Goal: Information Seeking & Learning: Learn about a topic

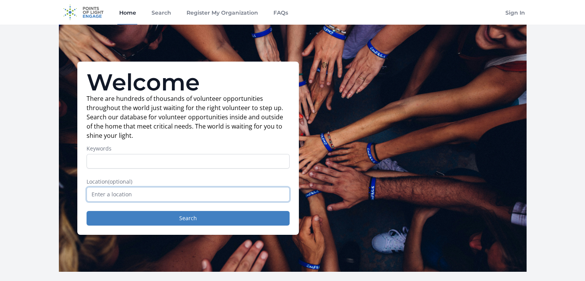
click at [134, 189] on input "text" at bounding box center [187, 194] width 203 height 15
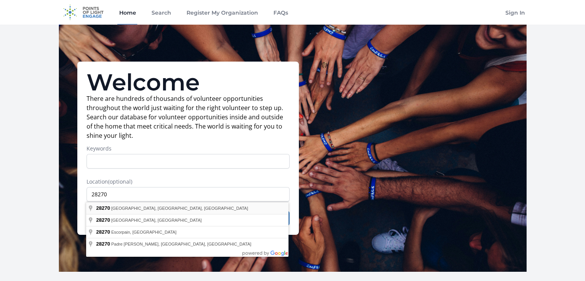
type input "Charlotte, NC 28270, USA"
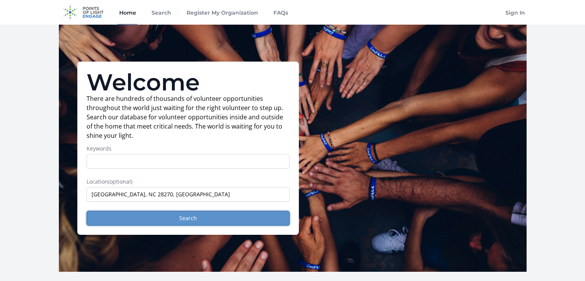
click at [130, 218] on button "Search" at bounding box center [187, 218] width 203 height 15
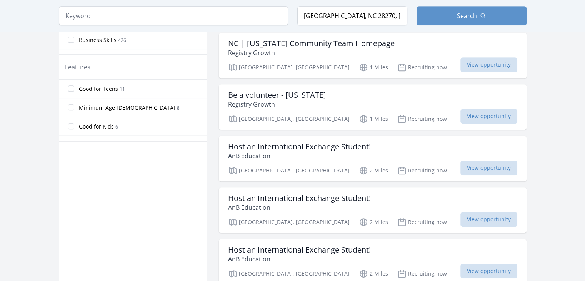
scroll to position [150, 0]
click at [69, 88] on input "Good for Teens 11" at bounding box center [71, 90] width 6 height 6
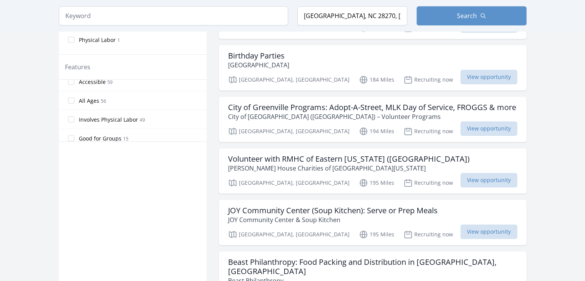
scroll to position [94, 0]
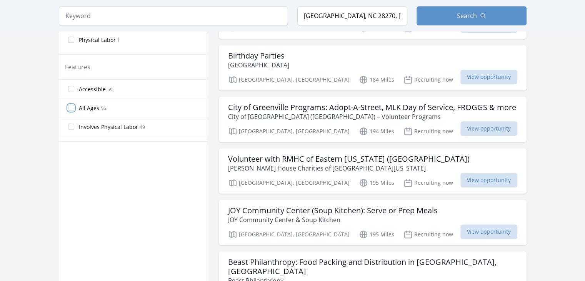
click at [69, 106] on input "All Ages 56" at bounding box center [71, 108] width 6 height 6
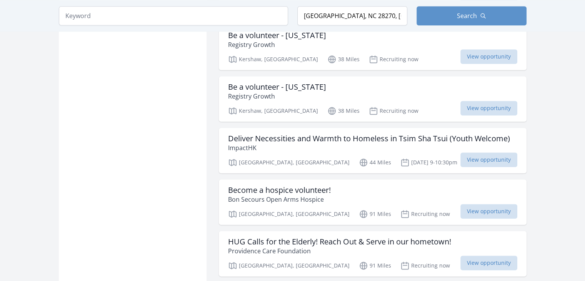
scroll to position [846, 0]
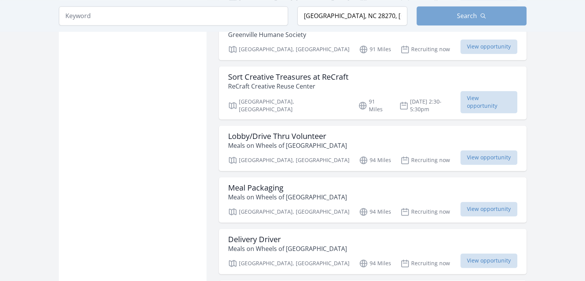
scroll to position [1153, 0]
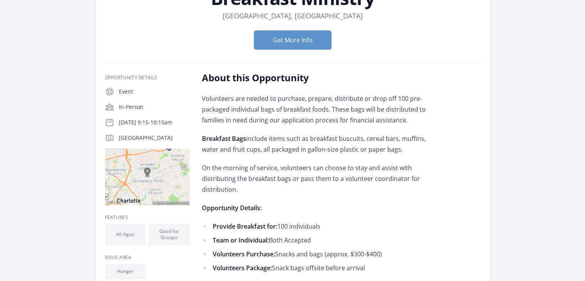
scroll to position [77, 0]
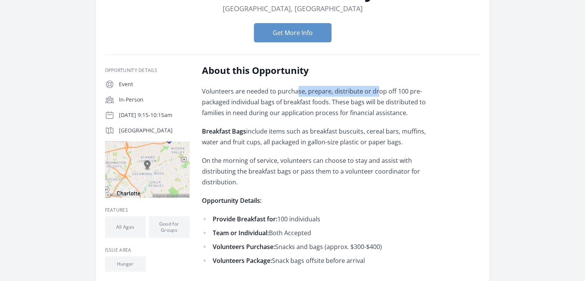
drag, startPoint x: 295, startPoint y: 92, endPoint x: 375, endPoint y: 93, distance: 80.4
click at [375, 93] on p "Volunteers are needed to purchase, prepare, distribute or drop off 100 pre-pack…" at bounding box center [314, 102] width 225 height 32
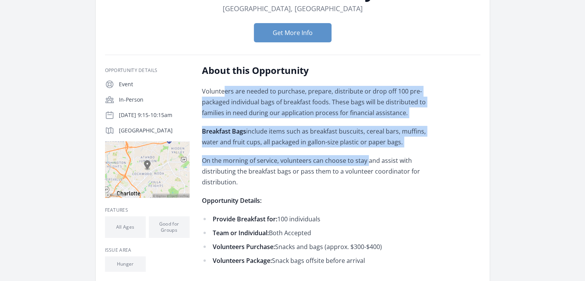
drag, startPoint x: 222, startPoint y: 91, endPoint x: 366, endPoint y: 155, distance: 157.6
click at [366, 155] on div "Volunteers are needed to purchase, prepare, distribute or drop off 100 pre-pack…" at bounding box center [314, 229] width 225 height 286
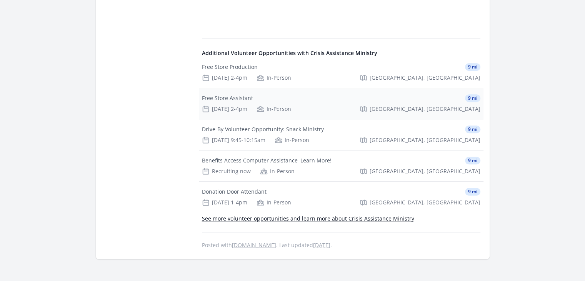
scroll to position [423, 0]
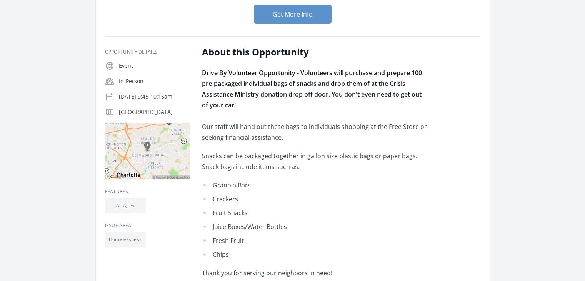
scroll to position [115, 0]
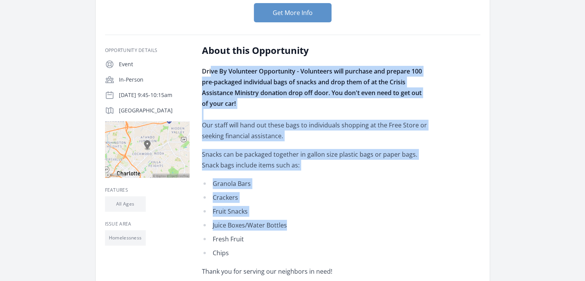
drag, startPoint x: 211, startPoint y: 71, endPoint x: 359, endPoint y: 226, distance: 213.7
click at [359, 226] on div "Drive By Volunteer Opportunity - Volunteers will purchase and prepare 100 pre-p…" at bounding box center [314, 193] width 225 height 254
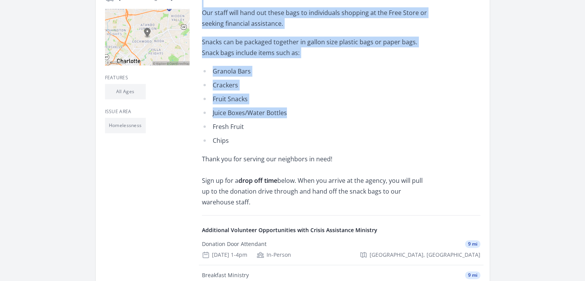
scroll to position [192, 0]
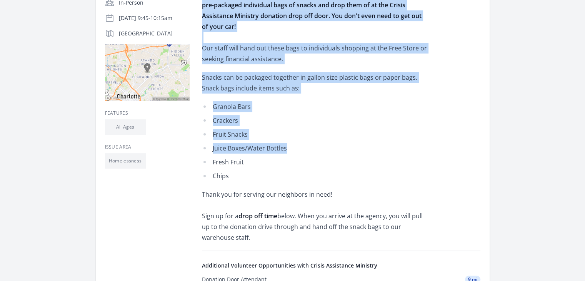
click at [334, 110] on li "Granola Bars" at bounding box center [314, 106] width 225 height 11
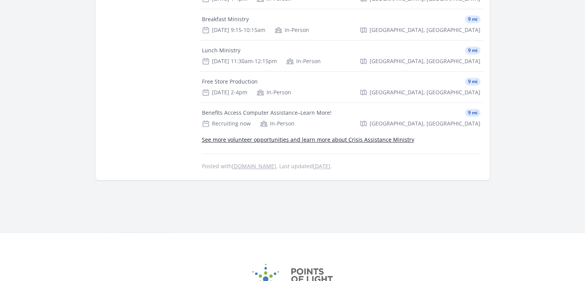
scroll to position [500, 0]
